Goal: Task Accomplishment & Management: Use online tool/utility

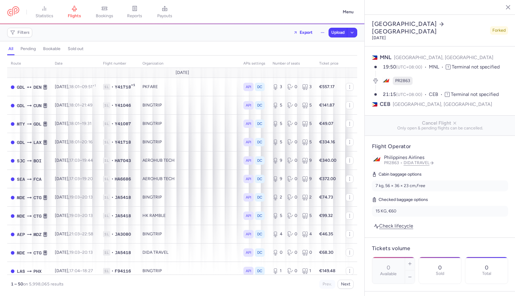
click at [29, 51] on h4 "pending" at bounding box center [27, 48] width 15 height 5
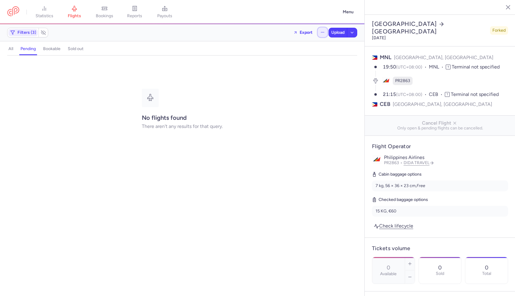
click at [325, 33] on button "button" at bounding box center [323, 32] width 10 height 10
click at [302, 62] on button "Open flights" at bounding box center [292, 60] width 69 height 10
